Goal: Task Accomplishment & Management: Use online tool/utility

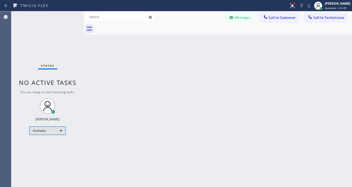
click at [51, 131] on div "Available" at bounding box center [47, 131] width 36 height 8
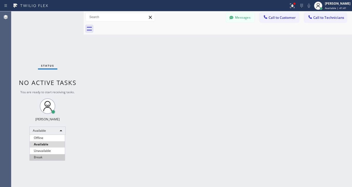
click at [43, 158] on li "Break" at bounding box center [47, 157] width 35 height 6
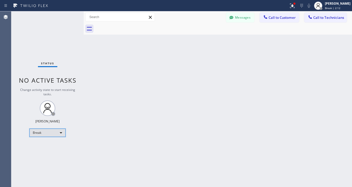
click at [37, 132] on div "Break" at bounding box center [47, 133] width 36 height 8
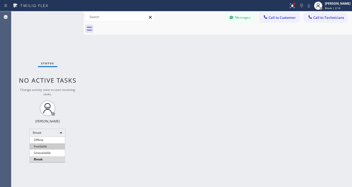
click at [41, 146] on li "Available" at bounding box center [47, 146] width 35 height 6
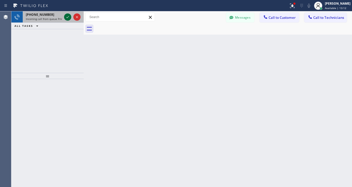
click at [68, 16] on icon at bounding box center [68, 17] width 6 height 6
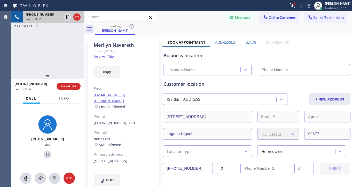
type input "[PHONE_NUMBER]"
click at [109, 57] on link "link to CRM" at bounding box center [104, 56] width 21 height 5
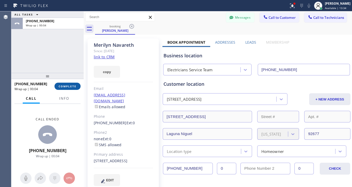
click at [73, 86] on span "COMPLETE" at bounding box center [68, 86] width 18 height 4
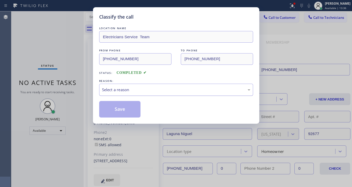
click at [142, 87] on div "Select a reason" at bounding box center [176, 90] width 148 height 6
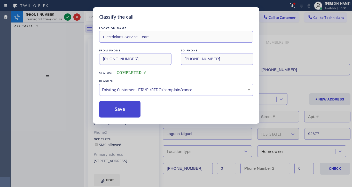
click at [114, 111] on button "Save" at bounding box center [120, 109] width 42 height 17
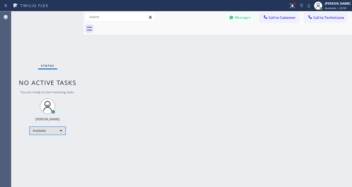
click at [42, 132] on div "Available" at bounding box center [47, 131] width 36 height 8
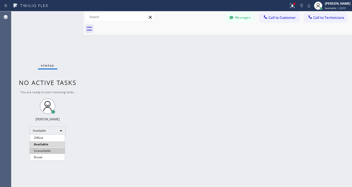
click at [43, 150] on li "Unavailable" at bounding box center [47, 151] width 35 height 6
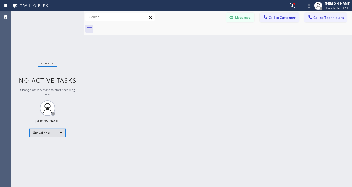
click at [46, 137] on div "Unavailable" at bounding box center [47, 133] width 36 height 8
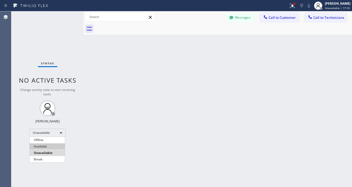
click at [45, 147] on li "Available" at bounding box center [47, 146] width 35 height 6
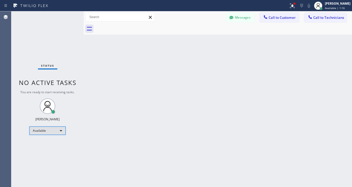
click at [36, 130] on div "Available" at bounding box center [47, 131] width 36 height 8
drag, startPoint x: 43, startPoint y: 157, endPoint x: 57, endPoint y: 153, distance: 14.2
click at [43, 158] on li "Break" at bounding box center [47, 157] width 35 height 6
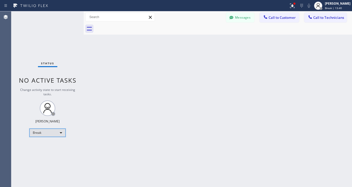
click at [34, 130] on div "Break" at bounding box center [47, 133] width 36 height 8
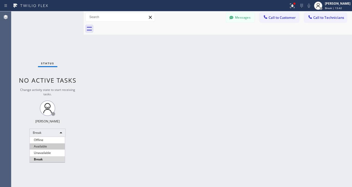
click at [43, 145] on li "Available" at bounding box center [47, 146] width 35 height 6
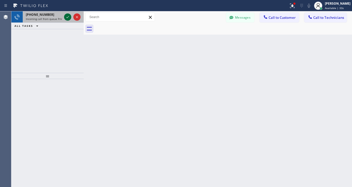
click at [67, 19] on icon at bounding box center [68, 17] width 6 height 6
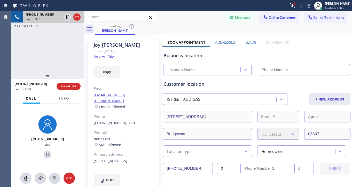
type input "[PHONE_NUMBER]"
click at [105, 58] on link "link to CRM" at bounding box center [104, 56] width 21 height 5
click at [46, 154] on icon at bounding box center [47, 155] width 3 height 4
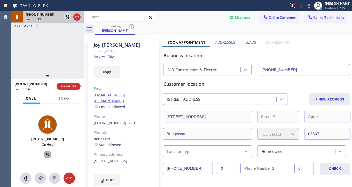
click at [46, 155] on icon at bounding box center [47, 154] width 6 height 6
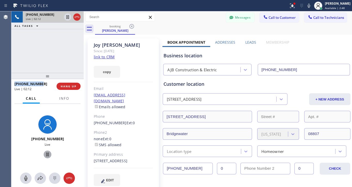
drag, startPoint x: 43, startPoint y: 83, endPoint x: 14, endPoint y: 86, distance: 29.0
click at [14, 86] on div "[PHONE_NUMBER]" at bounding box center [33, 83] width 38 height 5
copy span "[PHONE_NUMBER]"
click at [71, 177] on icon at bounding box center [69, 178] width 6 height 6
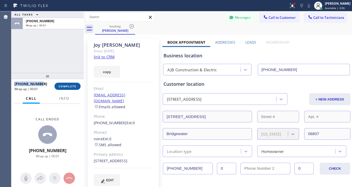
click at [71, 88] on span "COMPLETE" at bounding box center [68, 86] width 18 height 4
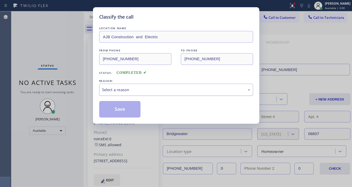
click at [127, 91] on div "Select a reason" at bounding box center [176, 90] width 148 height 6
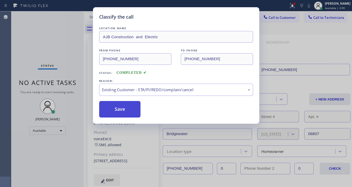
click at [125, 111] on button "Save" at bounding box center [120, 109] width 42 height 17
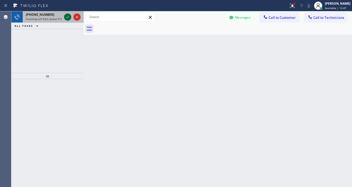
click at [68, 16] on icon at bounding box center [68, 17] width 6 height 6
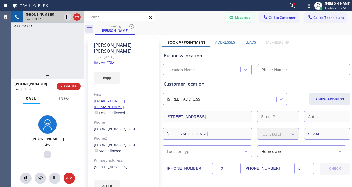
type input "[PHONE_NUMBER]"
click at [111, 60] on div "[PERSON_NAME] Since: [DATE] link to CRM copy Email [EMAIL_ADDRESS][DOMAIN_NAME]…" at bounding box center [123, 118] width 71 height 160
click at [111, 60] on link "link to CRM" at bounding box center [104, 62] width 21 height 5
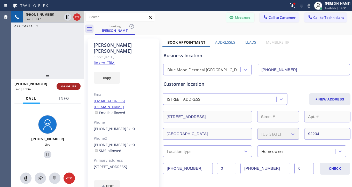
click at [69, 86] on span "HANG UP" at bounding box center [69, 86] width 16 height 4
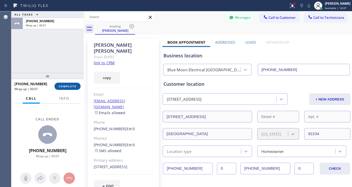
click at [73, 87] on span "COMPLETE" at bounding box center [68, 86] width 18 height 4
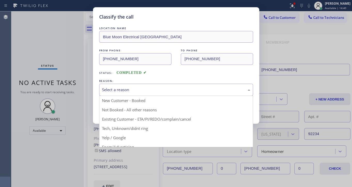
click at [137, 90] on div "Select a reason" at bounding box center [176, 90] width 148 height 6
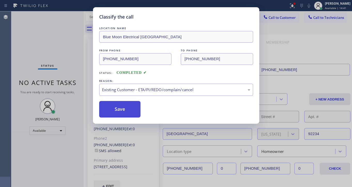
click at [115, 109] on button "Save" at bounding box center [120, 109] width 42 height 17
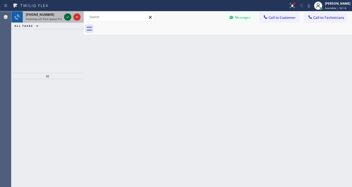
click at [68, 16] on icon at bounding box center [68, 17] width 6 height 6
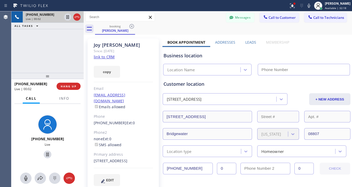
type input "[PHONE_NUMBER]"
click at [113, 57] on link "link to CRM" at bounding box center [104, 56] width 21 height 5
drag, startPoint x: 45, startPoint y: 154, endPoint x: 49, endPoint y: 151, distance: 4.6
click at [45, 154] on icon at bounding box center [47, 154] width 6 height 6
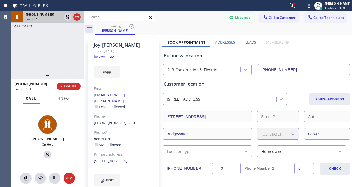
drag, startPoint x: 45, startPoint y: 153, endPoint x: 41, endPoint y: 153, distance: 3.4
click at [44, 153] on icon at bounding box center [47, 154] width 6 height 6
click at [45, 155] on icon at bounding box center [47, 154] width 6 height 6
drag, startPoint x: 43, startPoint y: 82, endPoint x: 14, endPoint y: 84, distance: 28.7
click at [14, 84] on div "[PHONE_NUMBER] Live | 06:05 HANG UP" at bounding box center [47, 86] width 72 height 14
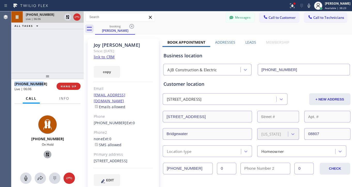
copy span "[PHONE_NUMBER]"
click at [71, 183] on button at bounding box center [69, 177] width 11 height 11
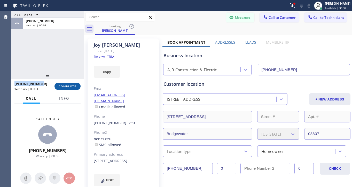
click at [73, 84] on button "COMPLETE" at bounding box center [67, 86] width 26 height 7
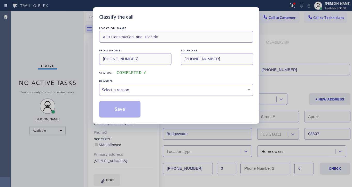
click at [173, 89] on div "Select a reason" at bounding box center [176, 90] width 148 height 6
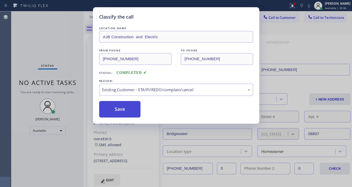
click at [128, 112] on button "Save" at bounding box center [120, 109] width 42 height 17
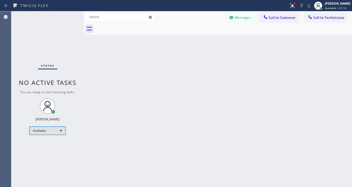
click at [35, 127] on div "Available" at bounding box center [47, 131] width 36 height 8
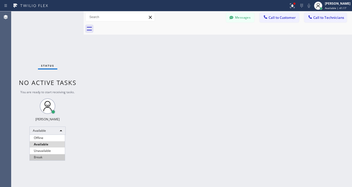
click at [39, 160] on li "Break" at bounding box center [47, 157] width 35 height 6
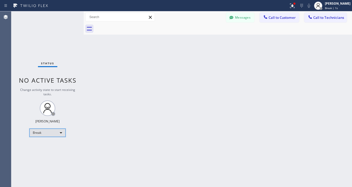
click at [49, 131] on div "Break" at bounding box center [47, 133] width 36 height 8
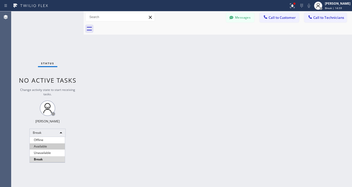
click at [51, 146] on li "Available" at bounding box center [47, 146] width 35 height 6
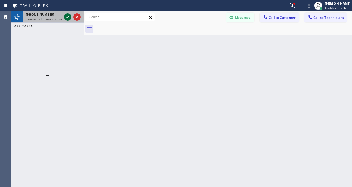
click at [66, 16] on icon at bounding box center [68, 17] width 6 height 6
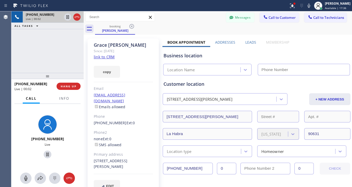
type input "[PHONE_NUMBER]"
click at [107, 57] on link "link to CRM" at bounding box center [104, 56] width 21 height 5
click at [46, 154] on icon at bounding box center [47, 155] width 3 height 4
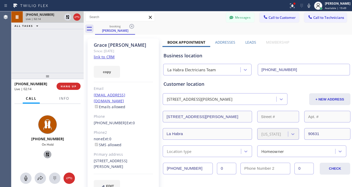
click at [46, 153] on icon at bounding box center [48, 155] width 4 height 4
click at [46, 154] on icon at bounding box center [47, 155] width 3 height 4
click at [39, 179] on icon at bounding box center [40, 178] width 5 height 4
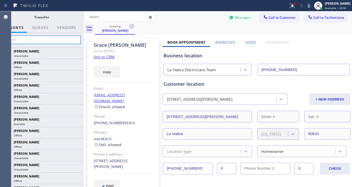
click at [30, 39] on input "text" at bounding box center [42, 40] width 78 height 8
type input "a"
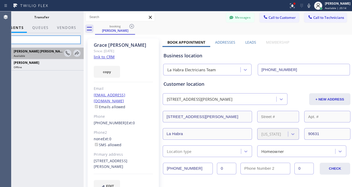
type input "Bar"
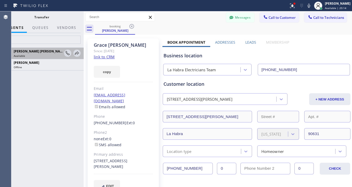
click at [28, 56] on div "Available" at bounding box center [38, 56] width 49 height 4
click at [78, 53] on icon at bounding box center [77, 53] width 6 height 6
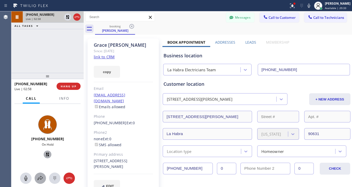
click at [40, 175] on icon at bounding box center [40, 178] width 6 height 6
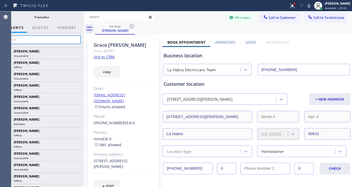
click at [30, 40] on input "text" at bounding box center [42, 40] width 78 height 8
type input "B"
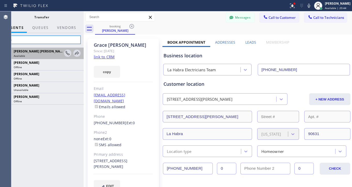
type input "Ash"
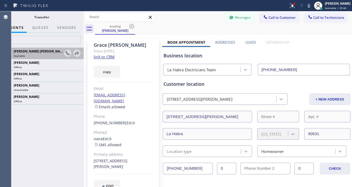
click at [27, 58] on div "[PERSON_NAME] [PERSON_NAME] Available" at bounding box center [32, 53] width 63 height 11
click at [75, 53] on icon at bounding box center [77, 53] width 6 height 6
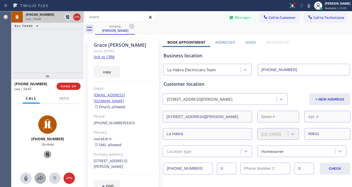
click at [39, 178] on icon at bounding box center [40, 178] width 5 height 4
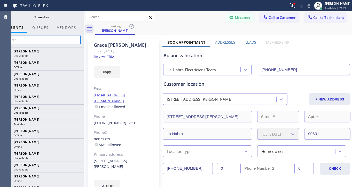
click at [29, 40] on input "text" at bounding box center [42, 40] width 78 height 8
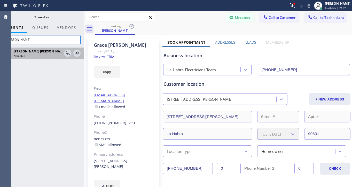
type input "[PERSON_NAME]"
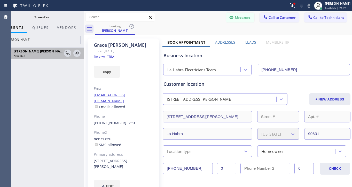
click at [22, 54] on div "[PERSON_NAME] [PERSON_NAME] Available" at bounding box center [38, 53] width 51 height 9
click at [76, 54] on icon at bounding box center [77, 53] width 6 height 6
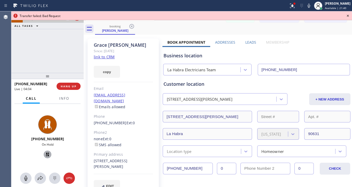
click at [46, 152] on icon at bounding box center [47, 154] width 6 height 6
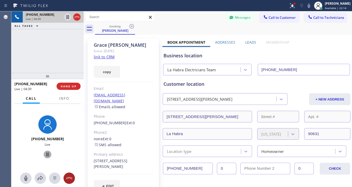
click at [69, 177] on icon at bounding box center [69, 178] width 6 height 2
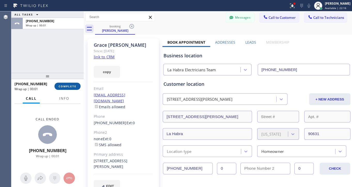
click at [69, 86] on span "COMPLETE" at bounding box center [68, 86] width 18 height 4
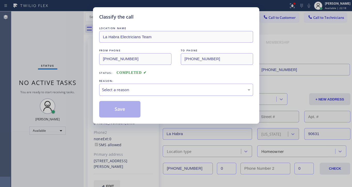
click at [155, 86] on div "Select a reason" at bounding box center [176, 90] width 154 height 12
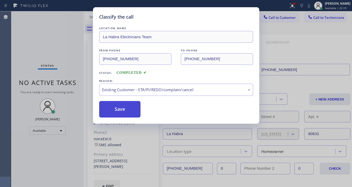
click at [111, 110] on button "Save" at bounding box center [120, 109] width 42 height 17
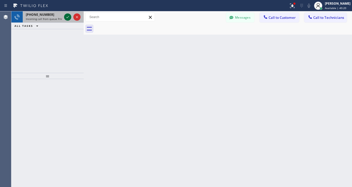
click at [66, 14] on icon at bounding box center [68, 17] width 6 height 6
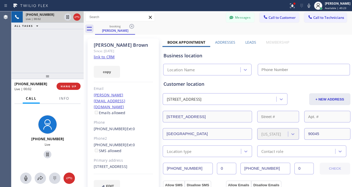
type input "[PHONE_NUMBER]"
click at [103, 56] on link "link to CRM" at bounding box center [104, 56] width 21 height 5
click at [44, 152] on icon at bounding box center [47, 154] width 6 height 6
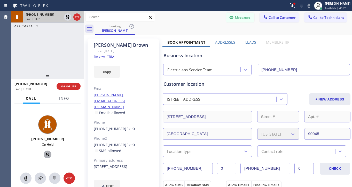
click at [46, 153] on icon at bounding box center [48, 155] width 4 height 4
click at [69, 178] on icon at bounding box center [69, 178] width 6 height 6
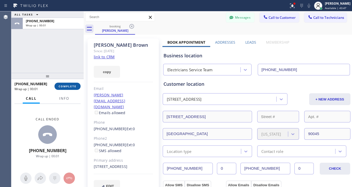
click at [65, 89] on button "COMPLETE" at bounding box center [67, 86] width 26 height 7
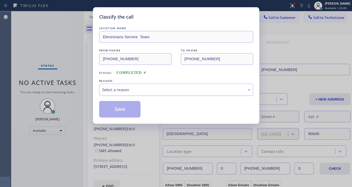
click at [116, 85] on div "Select a reason" at bounding box center [176, 90] width 154 height 12
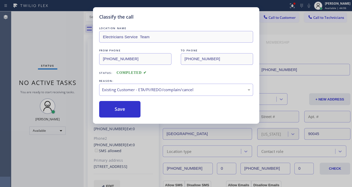
drag, startPoint x: 116, startPoint y: 107, endPoint x: 69, endPoint y: 108, distance: 46.5
click at [116, 107] on button "Save" at bounding box center [120, 109] width 42 height 17
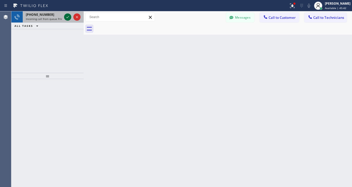
click at [69, 16] on icon at bounding box center [68, 17] width 6 height 6
click at [67, 16] on icon at bounding box center [68, 17] width 6 height 6
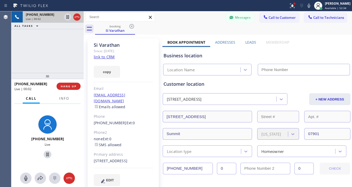
type input "[PHONE_NUMBER]"
click at [105, 59] on link "link to CRM" at bounding box center [104, 56] width 21 height 5
click at [45, 153] on icon at bounding box center [47, 154] width 6 height 6
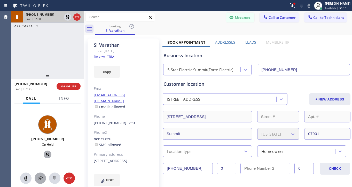
click at [38, 175] on icon at bounding box center [40, 178] width 6 height 6
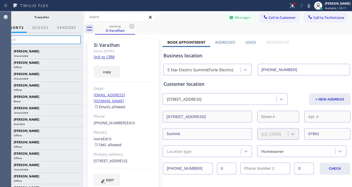
click at [36, 42] on input "text" at bounding box center [42, 40] width 78 height 8
click at [36, 42] on input "[PERSON_NAME]" at bounding box center [42, 40] width 78 height 8
type input "A"
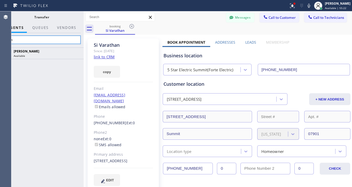
type input "Lyka"
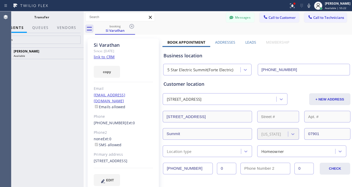
click at [32, 66] on div "[PERSON_NAME] Available" at bounding box center [42, 117] width 84 height 139
drag, startPoint x: 36, startPoint y: 54, endPoint x: 38, endPoint y: 53, distance: 3.0
click at [36, 54] on div "[PERSON_NAME] Available" at bounding box center [38, 53] width 51 height 9
click at [76, 52] on icon at bounding box center [77, 53] width 6 height 6
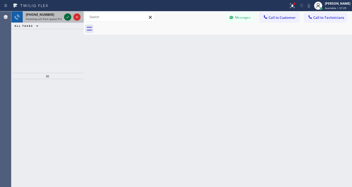
click at [66, 17] on icon at bounding box center [68, 17] width 6 height 6
click at [69, 15] on icon at bounding box center [68, 17] width 6 height 6
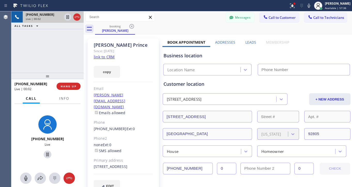
type input "[PHONE_NUMBER]"
click at [105, 58] on link "link to CRM" at bounding box center [104, 56] width 21 height 5
click at [45, 153] on icon at bounding box center [47, 154] width 6 height 6
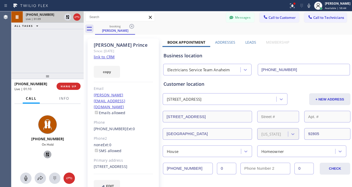
click at [46, 154] on icon at bounding box center [48, 155] width 4 height 4
click at [52, 45] on div "[PHONE_NUMBER] Live | 01:36 ALL TASKS ALL TASKS ACTIVE TASKS TASKS IN WRAP UP" at bounding box center [47, 41] width 72 height 61
click at [46, 155] on icon at bounding box center [47, 155] width 3 height 4
click at [44, 153] on icon at bounding box center [47, 154] width 6 height 6
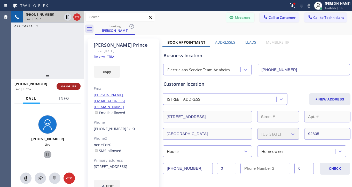
click at [67, 86] on span "HANG UP" at bounding box center [69, 86] width 16 height 4
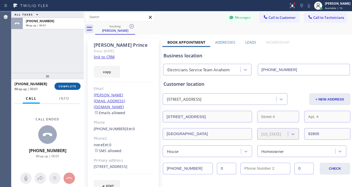
click at [68, 88] on span "COMPLETE" at bounding box center [68, 86] width 18 height 4
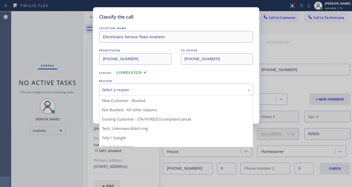
click at [148, 84] on div "Select a reason" at bounding box center [176, 90] width 154 height 12
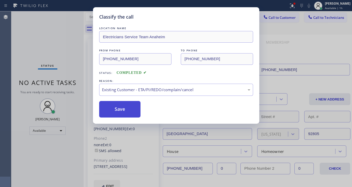
click at [120, 112] on button "Save" at bounding box center [120, 109] width 42 height 17
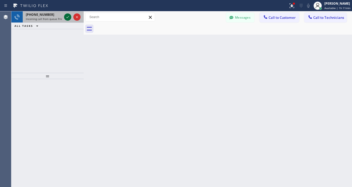
click at [66, 16] on icon at bounding box center [68, 17] width 6 height 6
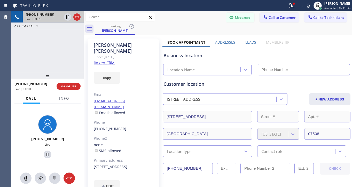
type input "[PHONE_NUMBER]"
click at [107, 60] on link "link to CRM" at bounding box center [104, 62] width 21 height 5
click at [48, 154] on icon at bounding box center [47, 154] width 6 height 6
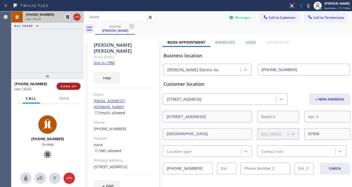
click at [72, 85] on span "HANG UP" at bounding box center [69, 86] width 16 height 4
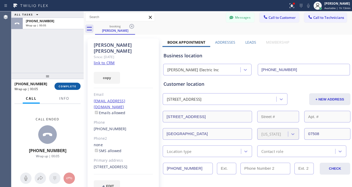
click at [75, 86] on span "COMPLETE" at bounding box center [68, 86] width 18 height 4
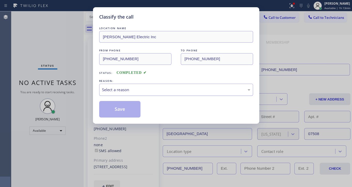
click at [130, 90] on div "Select a reason" at bounding box center [176, 90] width 148 height 6
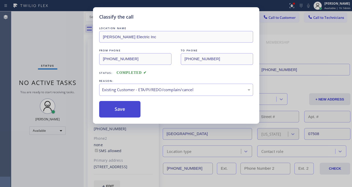
click at [127, 107] on button "Save" at bounding box center [120, 109] width 42 height 17
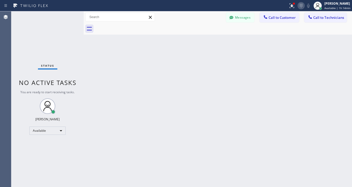
click at [303, 5] on icon at bounding box center [301, 6] width 6 height 6
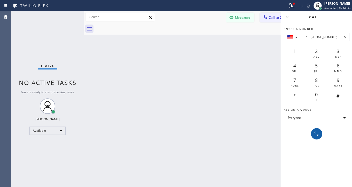
type input "+1 [PHONE_NUMBER]"
click at [317, 136] on icon at bounding box center [316, 134] width 6 height 6
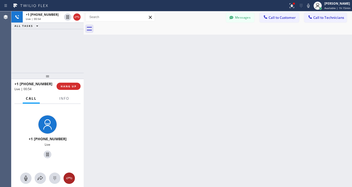
click at [71, 176] on icon at bounding box center [69, 178] width 6 height 6
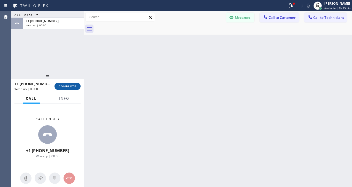
click at [70, 88] on span "COMPLETE" at bounding box center [68, 86] width 18 height 4
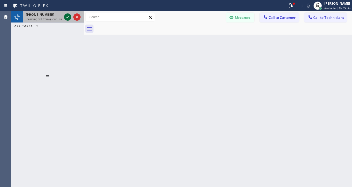
click at [66, 18] on icon at bounding box center [68, 17] width 6 height 6
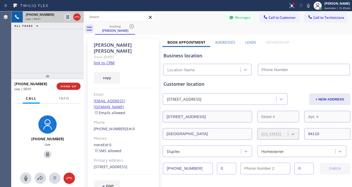
type input "[PHONE_NUMBER]"
click at [101, 60] on link "link to CRM" at bounding box center [104, 62] width 21 height 5
click at [66, 86] on span "HANG UP" at bounding box center [69, 86] width 16 height 4
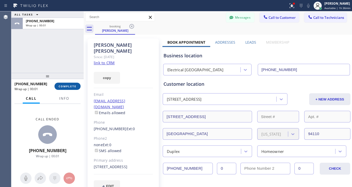
click at [73, 88] on button "COMPLETE" at bounding box center [67, 86] width 26 height 7
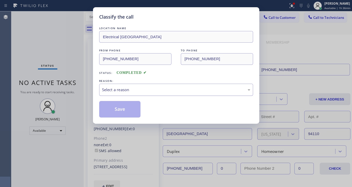
click at [129, 85] on div "Select a reason" at bounding box center [176, 90] width 154 height 12
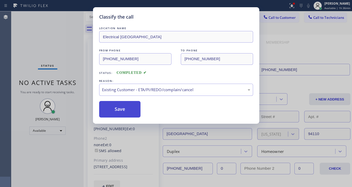
click at [130, 112] on button "Save" at bounding box center [120, 109] width 42 height 17
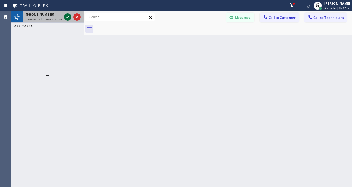
click at [66, 18] on icon at bounding box center [68, 17] width 6 height 6
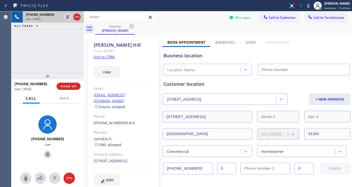
type input "[PHONE_NUMBER]"
click at [108, 55] on link "link to CRM" at bounding box center [104, 56] width 21 height 5
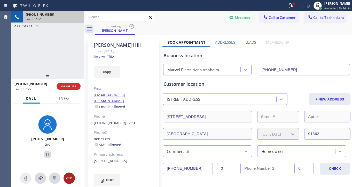
click at [68, 178] on icon at bounding box center [69, 178] width 6 height 6
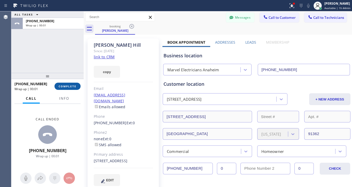
click at [68, 88] on span "COMPLETE" at bounding box center [68, 86] width 18 height 4
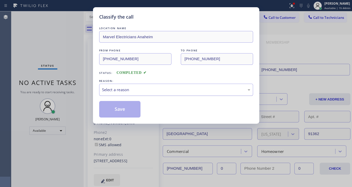
click at [168, 88] on div "Select a reason" at bounding box center [176, 90] width 148 height 6
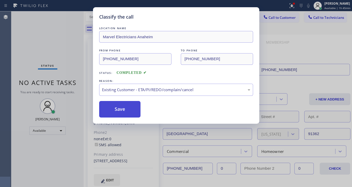
click at [126, 108] on button "Save" at bounding box center [120, 109] width 42 height 17
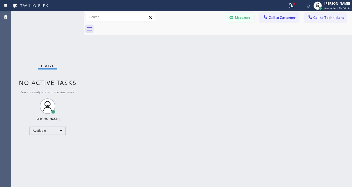
drag, startPoint x: 299, startPoint y: 7, endPoint x: 307, endPoint y: 11, distance: 8.9
click at [300, 7] on icon at bounding box center [301, 6] width 6 height 6
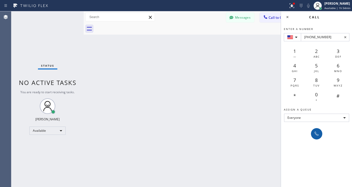
type input "[PHONE_NUMBER]"
drag, startPoint x: 319, startPoint y: 133, endPoint x: 259, endPoint y: 129, distance: 60.0
click at [319, 133] on icon at bounding box center [316, 134] width 6 height 6
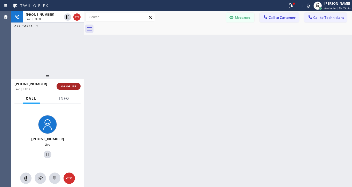
click at [67, 86] on span "HANG UP" at bounding box center [69, 86] width 16 height 4
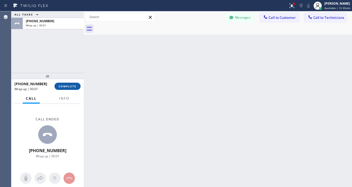
click at [67, 85] on span "COMPLETE" at bounding box center [68, 86] width 18 height 4
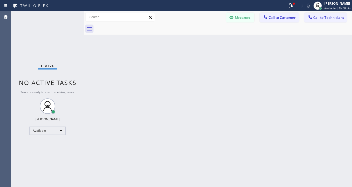
click at [195, 3] on div at bounding box center [144, 6] width 284 height 8
click at [59, 132] on div "Available" at bounding box center [47, 131] width 36 height 8
click at [47, 157] on li "Break" at bounding box center [47, 157] width 35 height 6
